Goal: Task Accomplishment & Management: Manage account settings

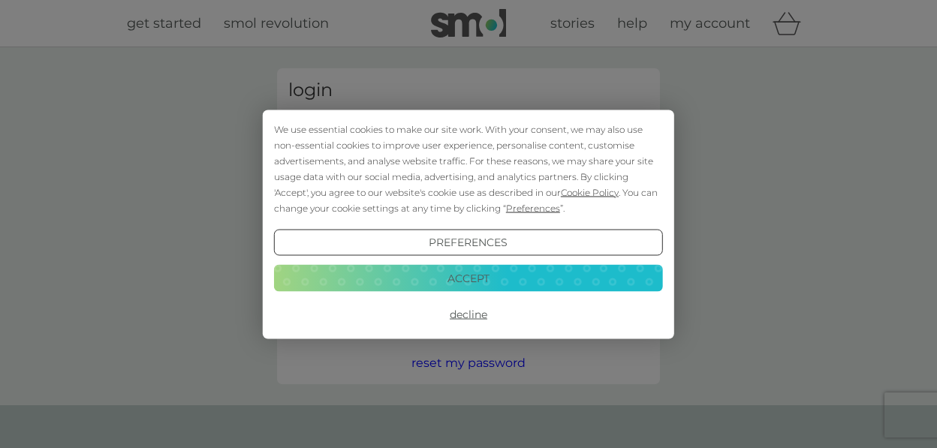
click at [516, 277] on button "Accept" at bounding box center [468, 278] width 389 height 27
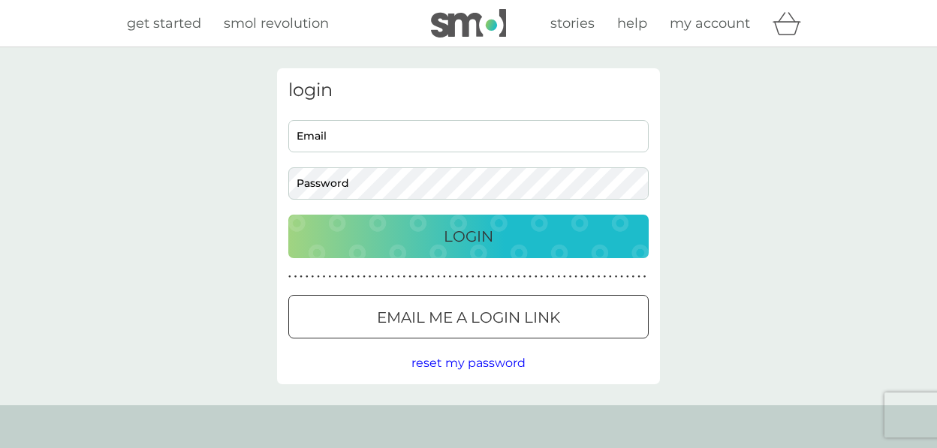
click at [482, 143] on input "Email" at bounding box center [468, 136] width 360 height 32
type input "e.smith33@sky.com"
click at [448, 241] on p "Login" at bounding box center [469, 236] width 50 height 24
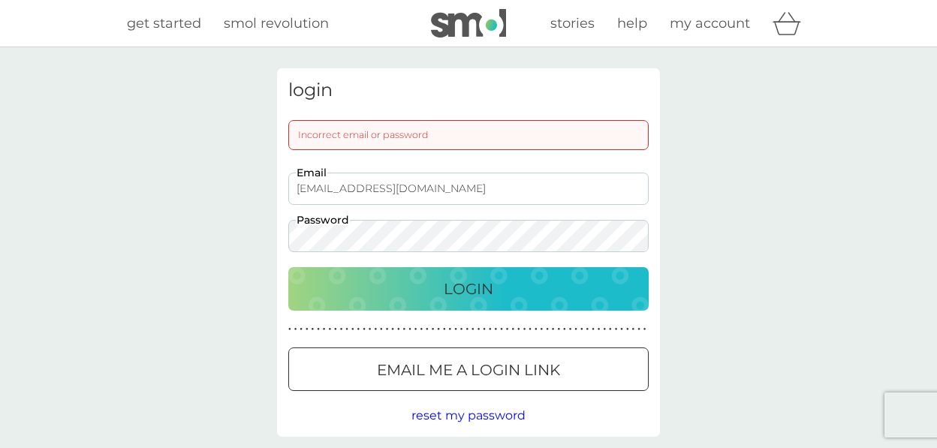
click at [377, 368] on p "Email me a login link" at bounding box center [468, 370] width 183 height 24
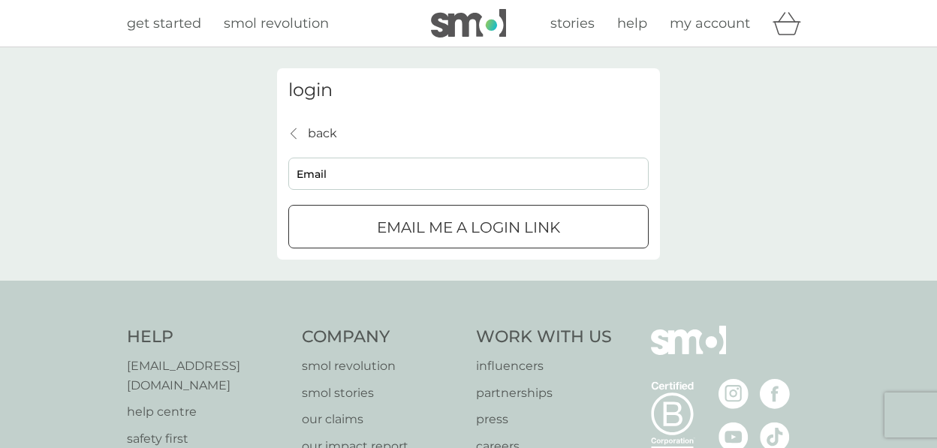
click at [357, 173] on input "Email" at bounding box center [468, 174] width 360 height 32
type input "e.smith33@sky.com"
click at [392, 227] on p "Email me a login link" at bounding box center [468, 227] width 183 height 24
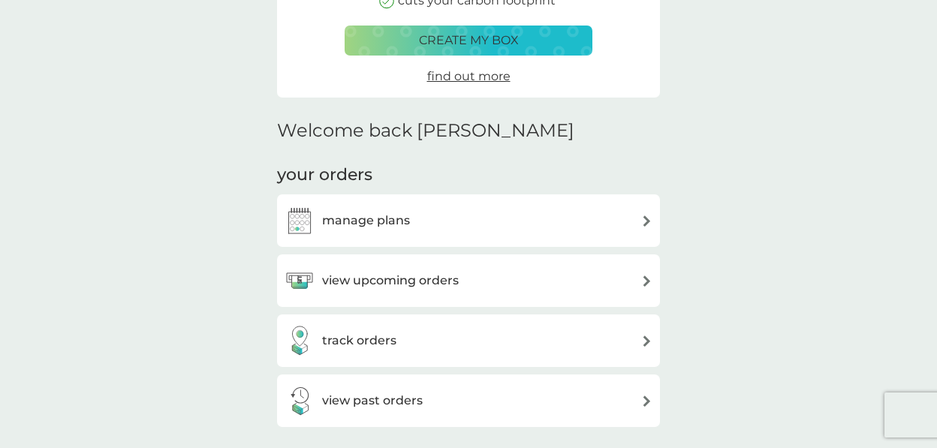
scroll to position [266, 0]
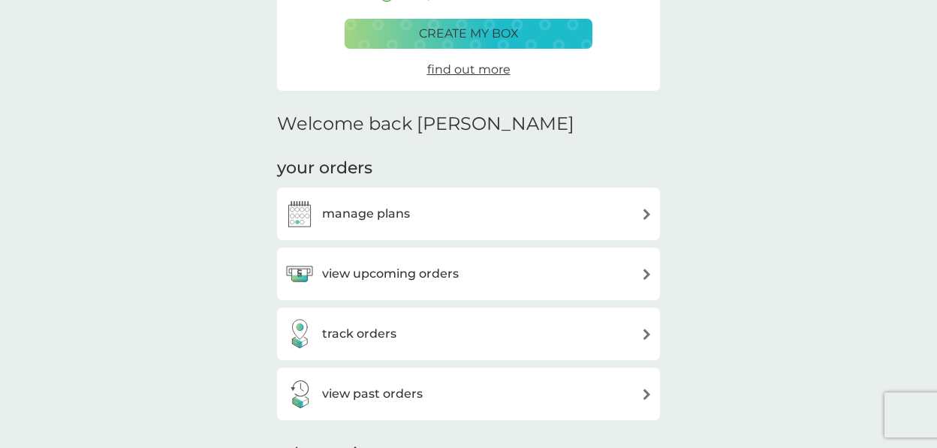
click at [471, 278] on div "view upcoming orders" at bounding box center [468, 274] width 368 height 30
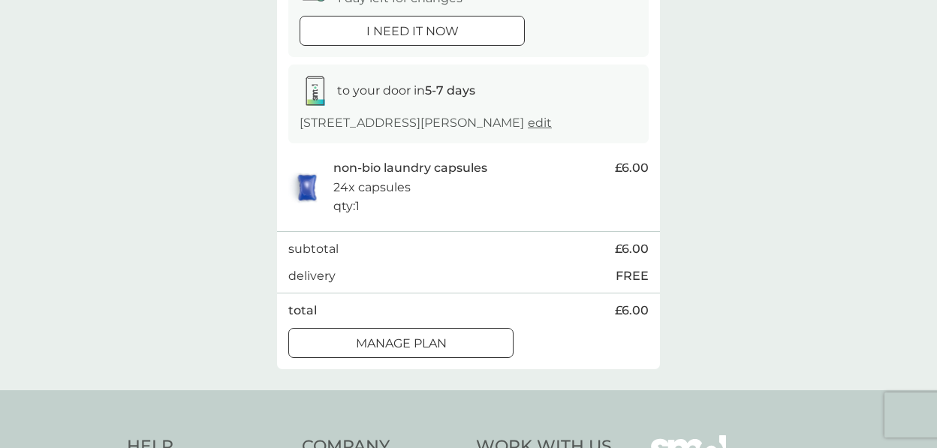
scroll to position [198, 0]
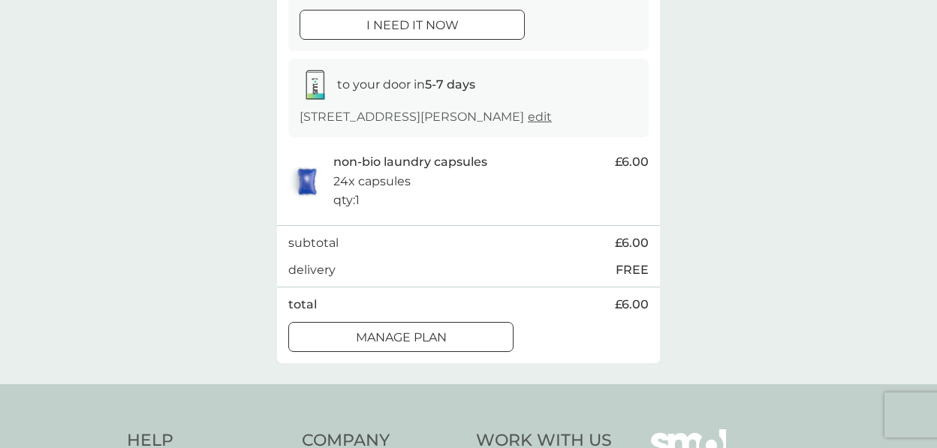
click at [438, 347] on p "Manage plan" at bounding box center [401, 338] width 91 height 20
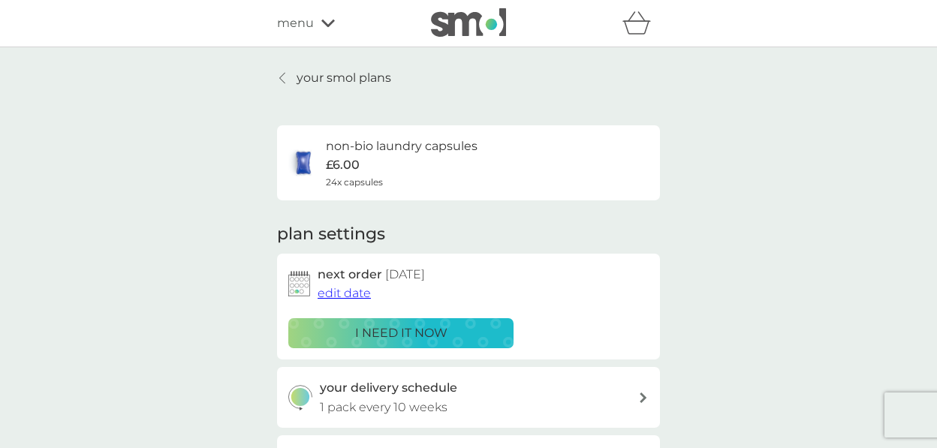
click at [297, 16] on span "menu" at bounding box center [295, 24] width 37 height 20
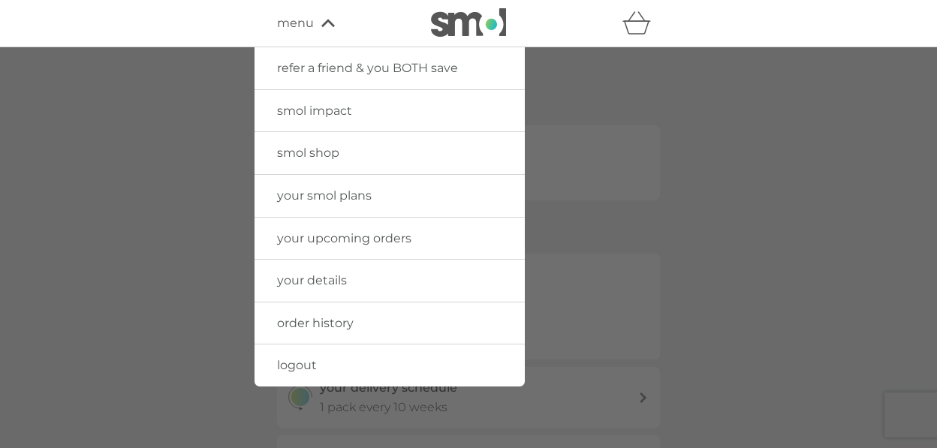
click at [297, 16] on span "menu" at bounding box center [295, 24] width 37 height 20
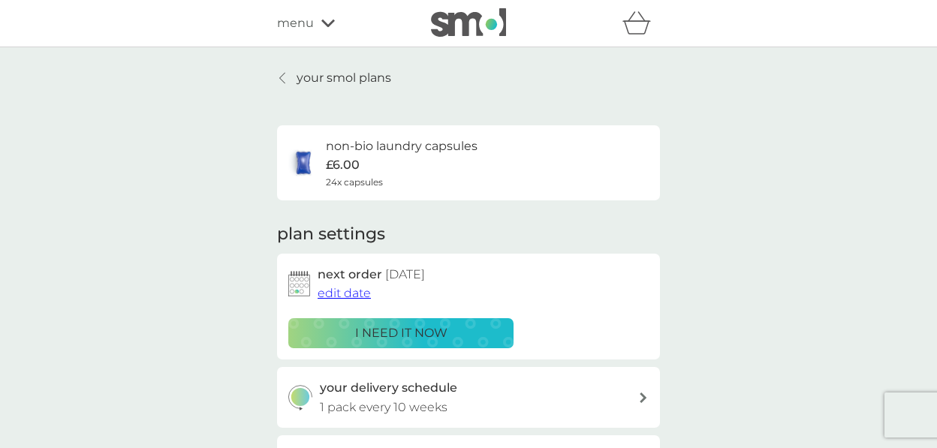
click at [285, 75] on div at bounding box center [283, 78] width 11 height 12
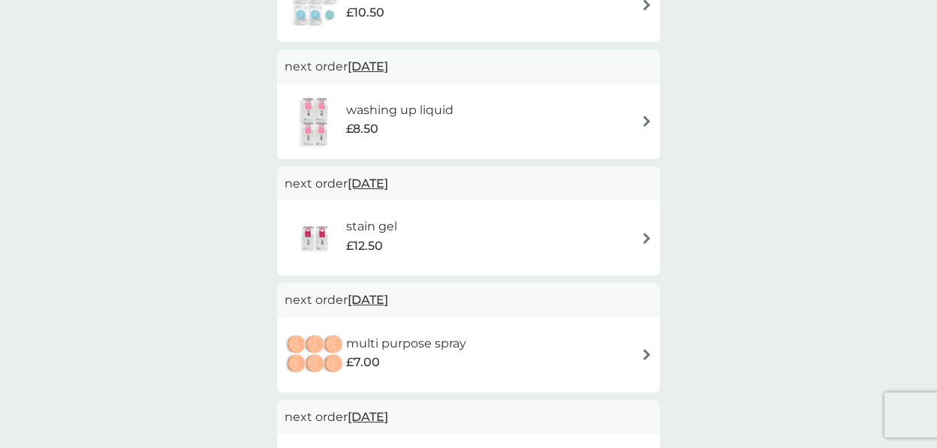
scroll to position [602, 0]
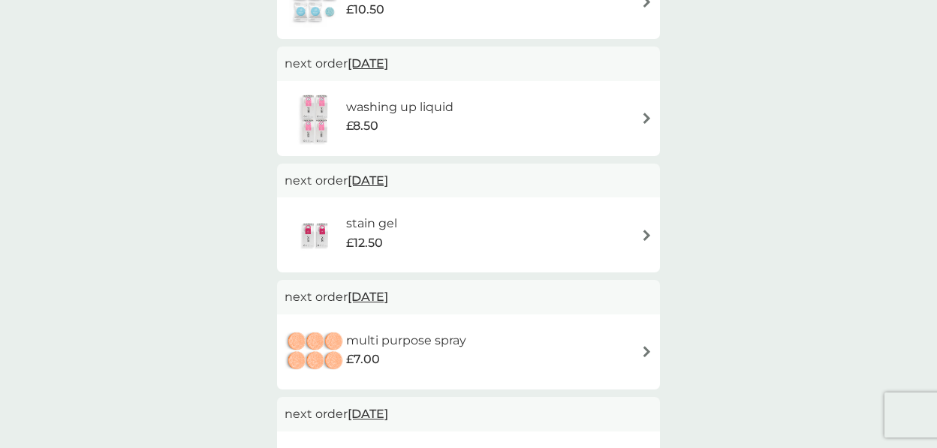
click at [629, 235] on div "stain gel £12.50" at bounding box center [468, 235] width 368 height 53
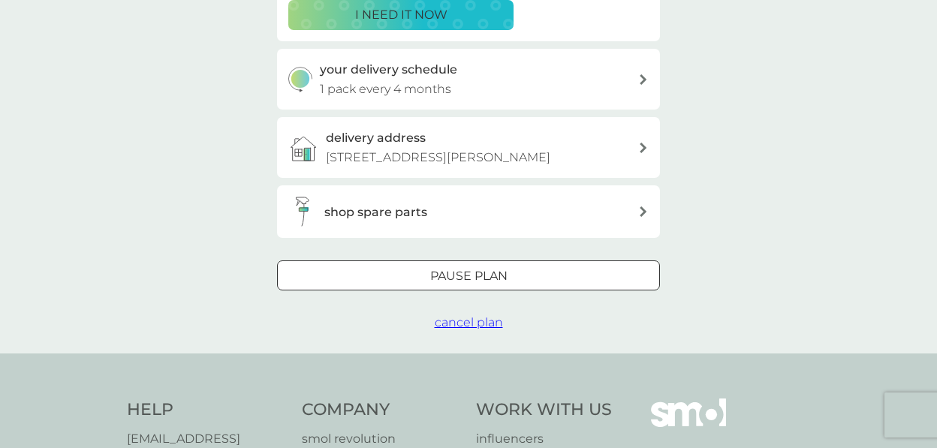
scroll to position [368, 0]
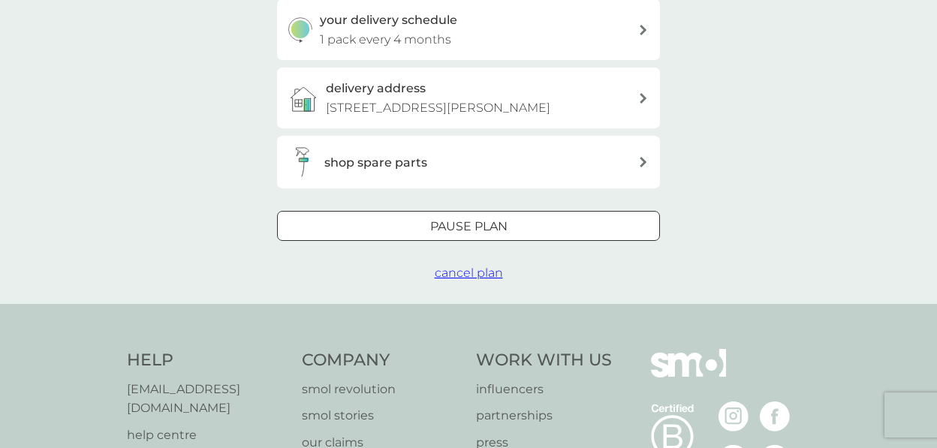
click at [483, 280] on span "cancel plan" at bounding box center [469, 273] width 68 height 14
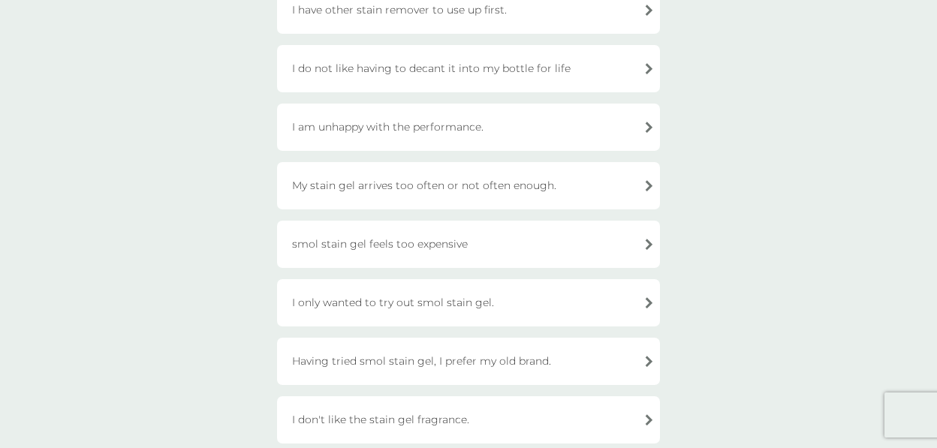
scroll to position [260, 0]
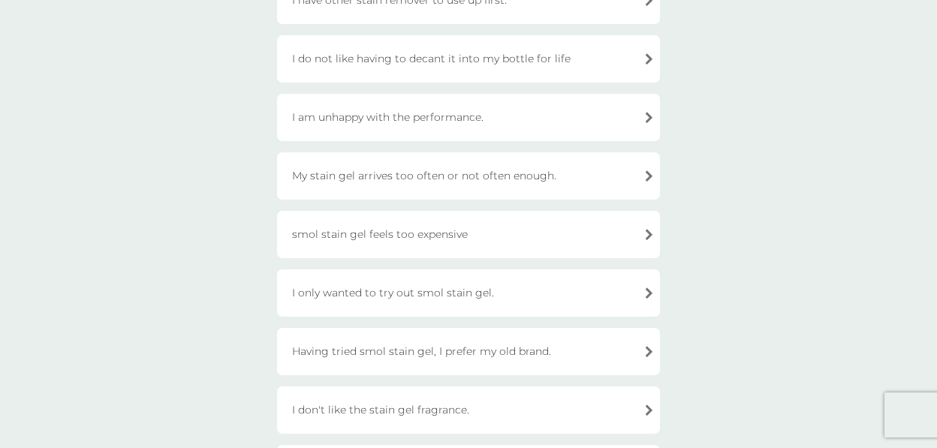
click at [553, 293] on div "I only wanted to try out smol stain gel." at bounding box center [468, 292] width 383 height 47
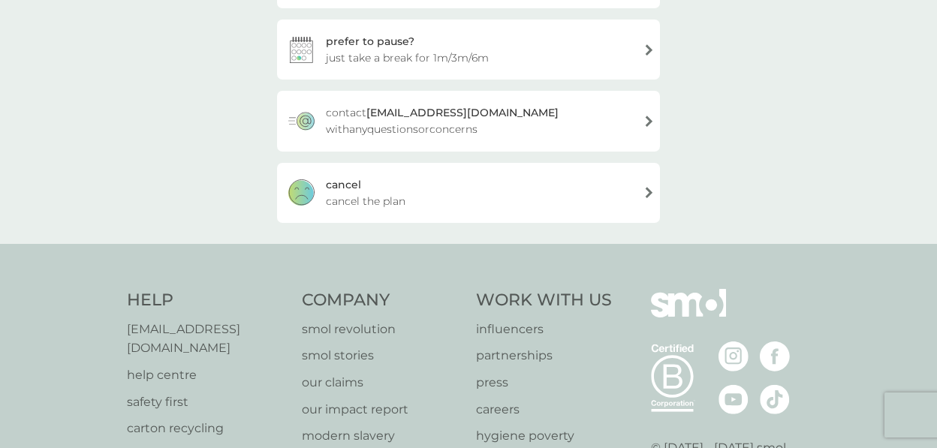
click at [492, 185] on div "[PERSON_NAME] the plan" at bounding box center [468, 193] width 383 height 60
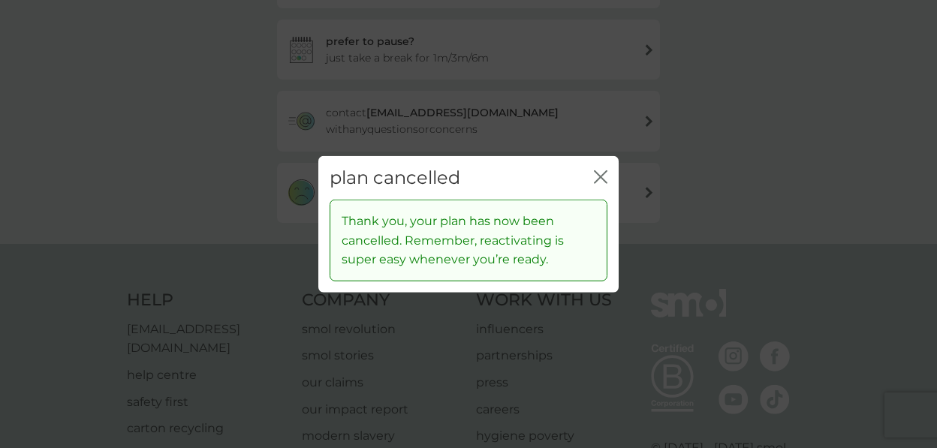
click at [600, 174] on icon "close" at bounding box center [601, 177] width 14 height 14
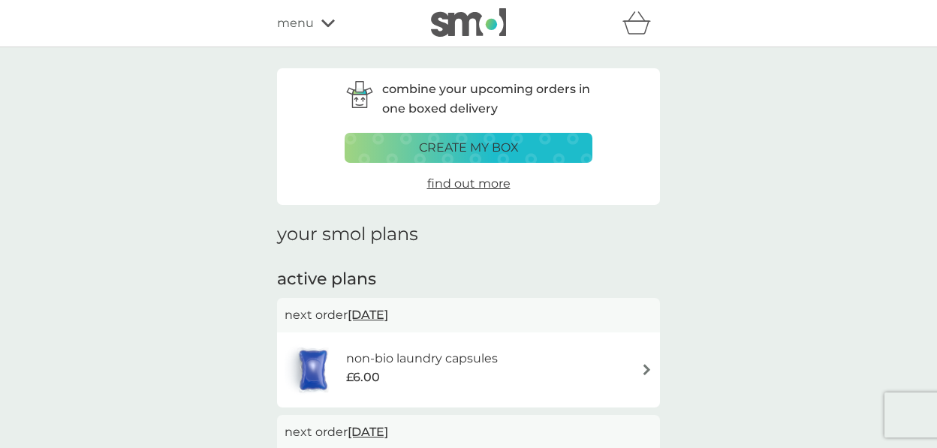
click at [293, 22] on span "menu" at bounding box center [295, 24] width 37 height 20
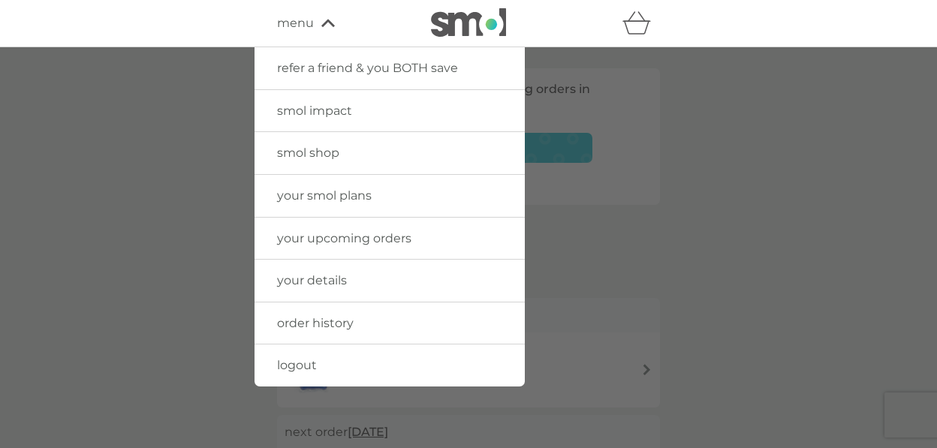
click at [290, 151] on span "smol shop" at bounding box center [308, 153] width 62 height 14
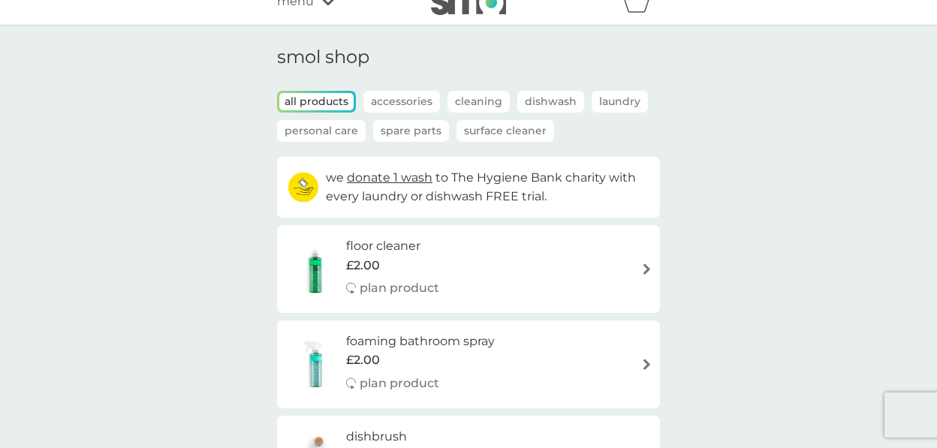
scroll to position [2, 0]
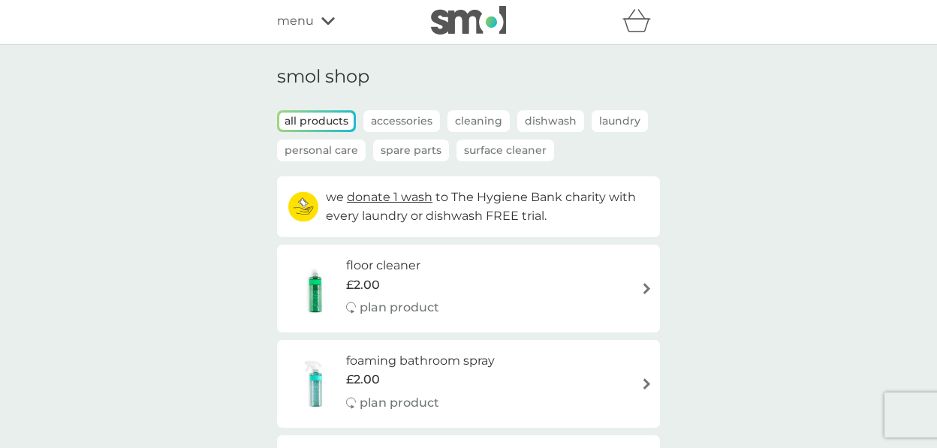
click at [396, 122] on p "Accessories" at bounding box center [401, 121] width 77 height 22
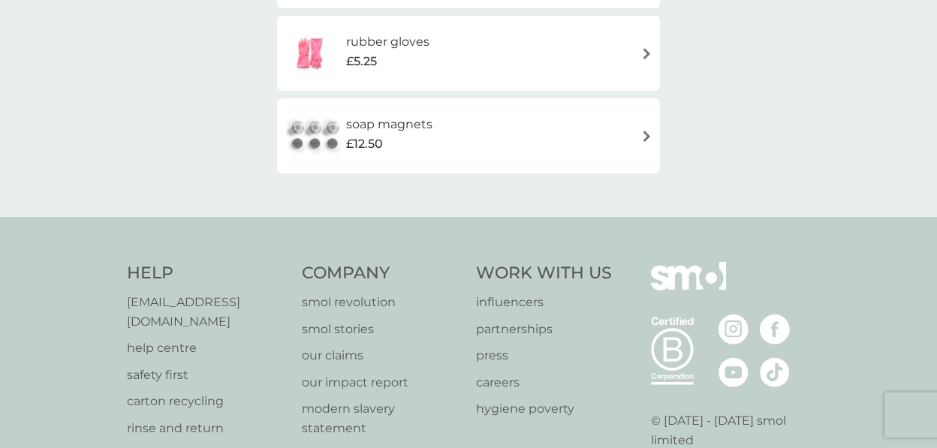
scroll to position [615, 0]
